Goal: Book appointment/travel/reservation

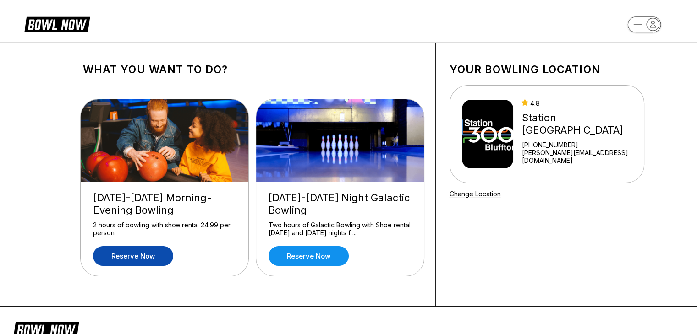
click at [148, 257] on link "Reserve now" at bounding box center [133, 256] width 80 height 20
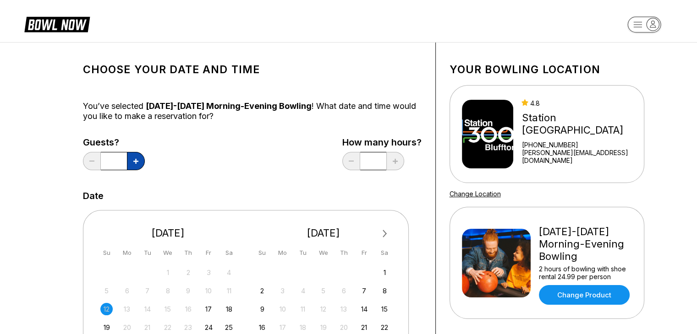
click at [136, 160] on icon at bounding box center [135, 161] width 5 height 5
type input "*"
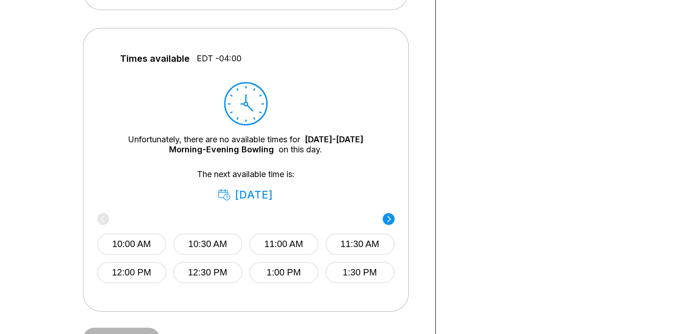
scroll to position [378, 0]
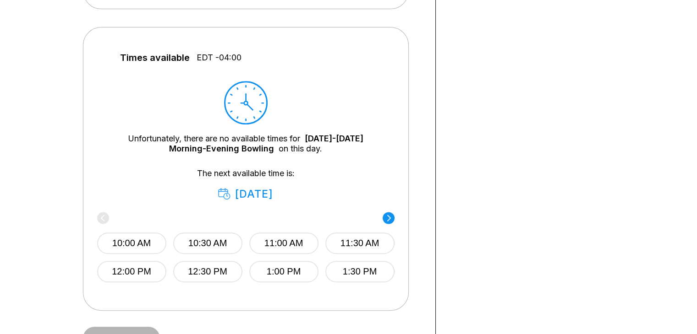
click at [392, 215] on circle at bounding box center [389, 218] width 12 height 12
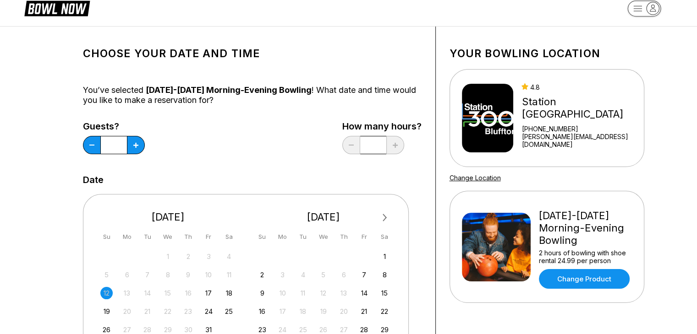
scroll to position [0, 0]
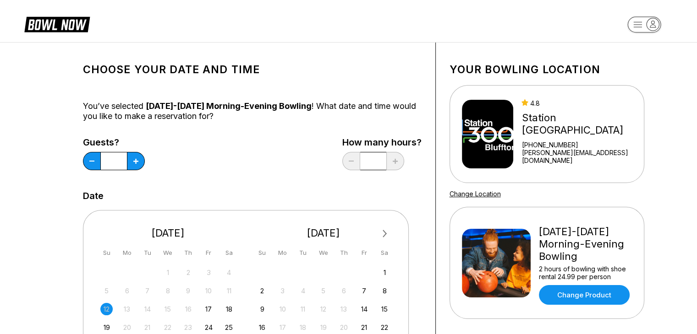
click at [588, 141] on div "4.8 [GEOGRAPHIC_DATA] [PHONE_NUMBER] [PERSON_NAME][EMAIL_ADDRESS][DOMAIN_NAME]" at bounding box center [580, 134] width 118 height 70
click at [499, 132] on img at bounding box center [488, 134] width 52 height 69
